Goal: Task Accomplishment & Management: Use online tool/utility

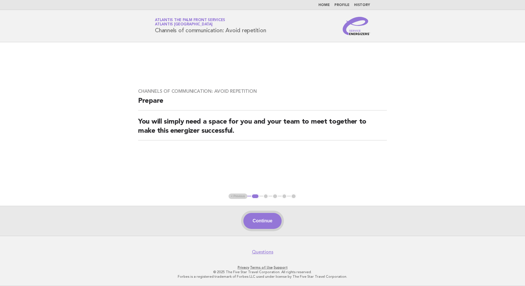
click at [255, 222] on button "Continue" at bounding box center [262, 221] width 38 height 16
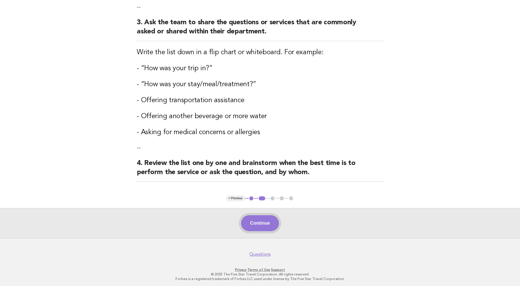
click at [259, 226] on button "Continue" at bounding box center [260, 223] width 38 height 16
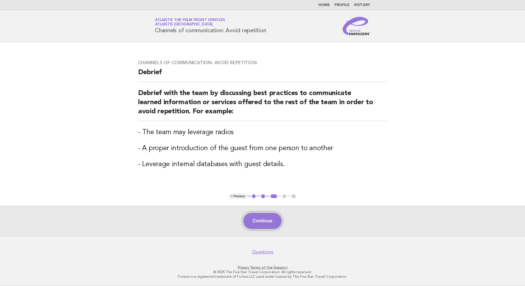
click at [263, 221] on button "Continue" at bounding box center [262, 221] width 38 height 16
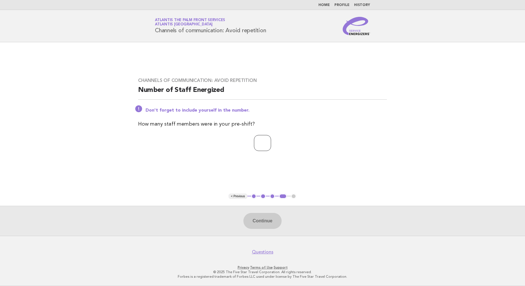
click at [255, 144] on input "number" at bounding box center [262, 143] width 17 height 16
type input "*"
click at [261, 222] on button "Continue" at bounding box center [262, 221] width 38 height 16
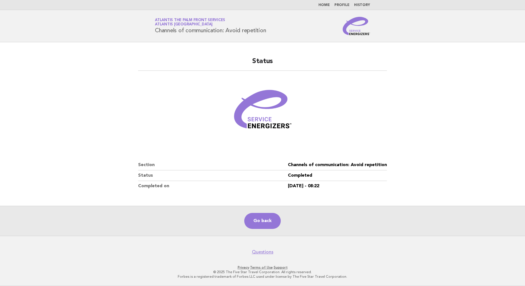
click at [50, 141] on main "Status Section Channels of communication: Avoid repetition Status Completed Com…" at bounding box center [262, 138] width 525 height 193
